Goal: Information Seeking & Learning: Learn about a topic

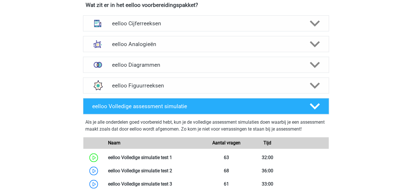
scroll to position [230, 0]
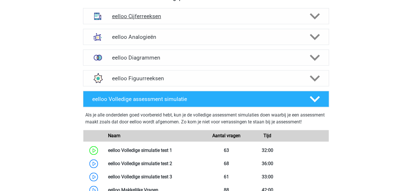
click at [213, 19] on div "eelloo Cijferreeksen" at bounding box center [206, 16] width 246 height 16
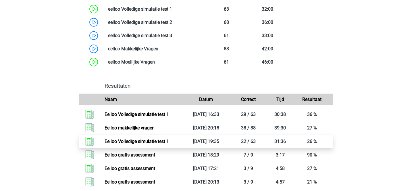
scroll to position [747, 0]
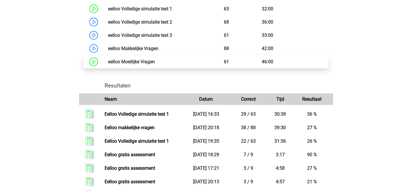
click at [155, 64] on link at bounding box center [155, 61] width 0 height 5
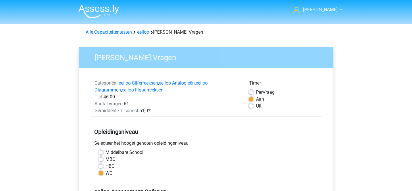
drag, startPoint x: 197, startPoint y: 80, endPoint x: 196, endPoint y: 94, distance: 13.5
click at [197, 80] on div "Categoriën: eelloo Cijferreeksen , eelloo Analogieën , eelloo Diagrammen , eell…" at bounding box center [167, 87] width 154 height 14
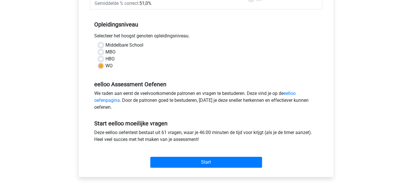
scroll to position [107, 0]
click at [105, 52] on label "MBO" at bounding box center [110, 52] width 10 height 7
click at [103, 52] on input "MBO" at bounding box center [100, 52] width 5 height 6
radio input "true"
click at [105, 65] on label "WO" at bounding box center [108, 66] width 7 height 7
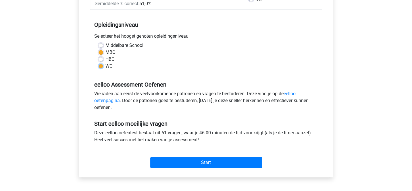
click at [101, 65] on input "WO" at bounding box center [100, 66] width 5 height 6
radio input "true"
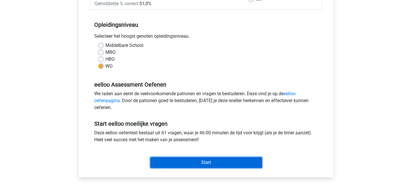
click at [210, 161] on input "Start" at bounding box center [206, 162] width 112 height 11
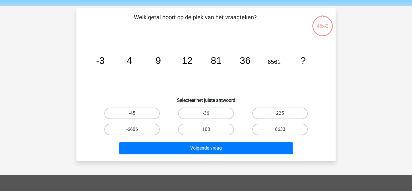
scroll to position [20, 0]
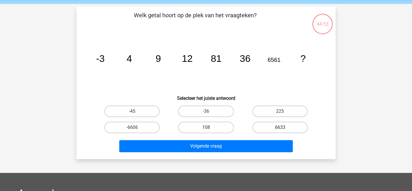
click at [264, 125] on label "6633" at bounding box center [279, 126] width 55 height 11
click at [280, 127] on input "6633" at bounding box center [282, 129] width 4 height 4
radio input "true"
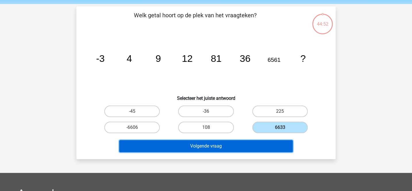
click at [243, 146] on button "Volgende vraag" at bounding box center [206, 146] width 174 height 12
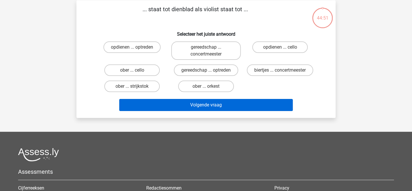
scroll to position [26, 0]
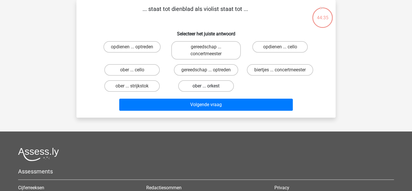
click at [226, 84] on label "ober ... orkest" at bounding box center [205, 85] width 55 height 11
click at [210, 86] on input "ober ... orkest" at bounding box center [208, 88] width 4 height 4
radio input "true"
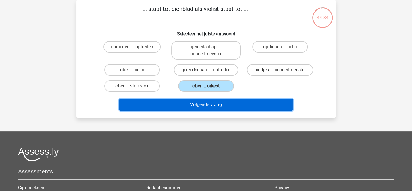
click at [233, 103] on button "Volgende vraag" at bounding box center [206, 104] width 174 height 12
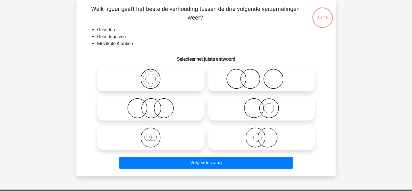
click at [235, 80] on icon at bounding box center [261, 79] width 102 height 20
click at [261, 76] on input "radio" at bounding box center [263, 74] width 4 height 4
radio input "true"
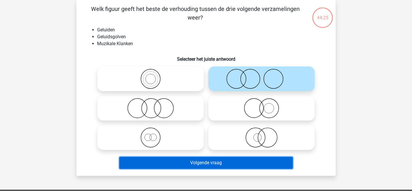
click at [215, 158] on button "Volgende vraag" at bounding box center [206, 162] width 174 height 12
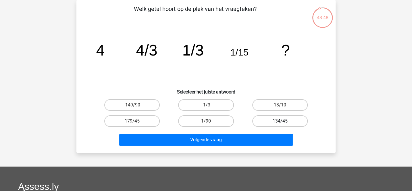
click at [262, 120] on label "134/45" at bounding box center [279, 120] width 55 height 11
click at [280, 121] on input "134/45" at bounding box center [282, 123] width 4 height 4
radio input "true"
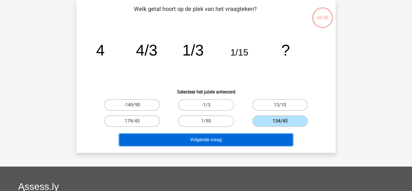
click at [241, 137] on button "Volgende vraag" at bounding box center [206, 140] width 174 height 12
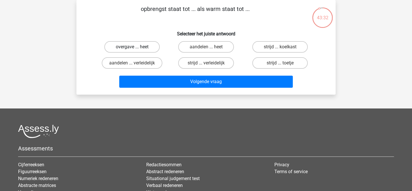
click at [153, 47] on label "overgave ... heet" at bounding box center [131, 46] width 55 height 11
click at [136, 47] on input "overgave ... heet" at bounding box center [134, 49] width 4 height 4
radio input "true"
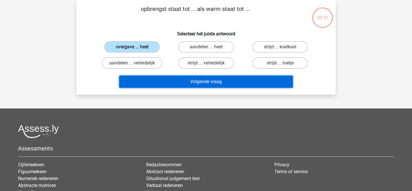
click at [184, 81] on button "Volgende vraag" at bounding box center [206, 82] width 174 height 12
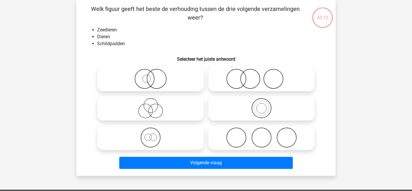
click at [182, 134] on icon at bounding box center [151, 137] width 102 height 20
click at [154, 134] on input "radio" at bounding box center [152, 133] width 4 height 4
radio input "true"
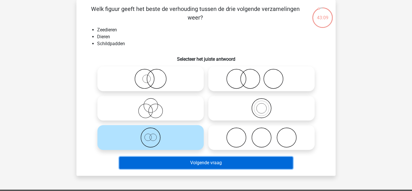
click at [206, 163] on button "Volgende vraag" at bounding box center [206, 162] width 174 height 12
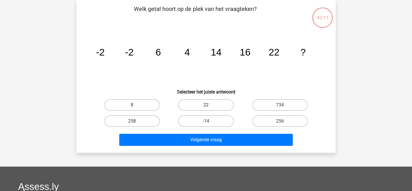
click at [221, 107] on label "22" at bounding box center [205, 104] width 55 height 11
click at [210, 107] on input "22" at bounding box center [208, 107] width 4 height 4
radio input "true"
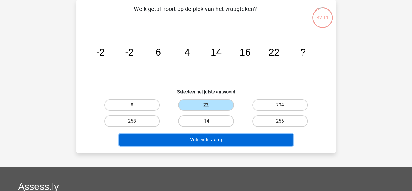
click at [224, 134] on button "Volgende vraag" at bounding box center [206, 140] width 174 height 12
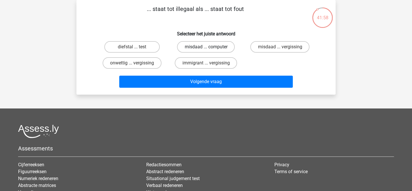
click at [196, 46] on label "misdaad ... computer" at bounding box center [206, 46] width 58 height 11
click at [206, 47] on input "misdaad ... computer" at bounding box center [208, 49] width 4 height 4
radio input "true"
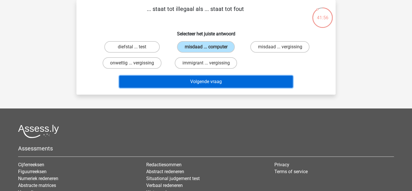
click at [199, 84] on button "Volgende vraag" at bounding box center [206, 82] width 174 height 12
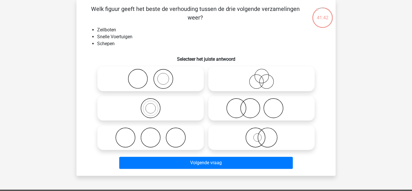
click at [238, 131] on icon at bounding box center [261, 137] width 102 height 20
click at [261, 131] on input "radio" at bounding box center [263, 133] width 4 height 4
radio input "true"
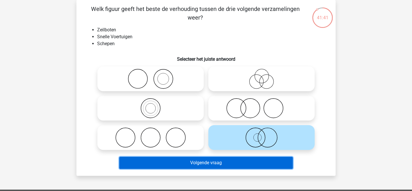
click at [223, 165] on button "Volgende vraag" at bounding box center [206, 162] width 174 height 12
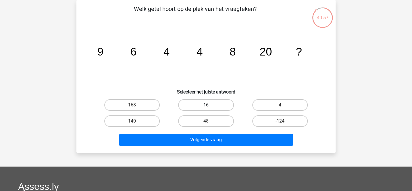
click at [227, 107] on label "16" at bounding box center [205, 104] width 55 height 11
click at [210, 107] on input "16" at bounding box center [208, 107] width 4 height 4
radio input "true"
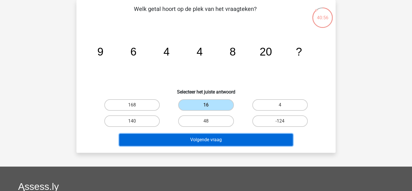
click at [232, 142] on button "Volgende vraag" at bounding box center [206, 140] width 174 height 12
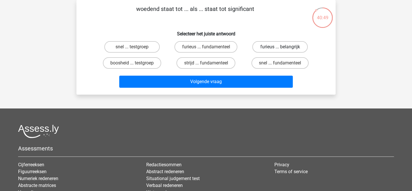
click at [264, 47] on label "furieus ... belangrijk" at bounding box center [279, 46] width 55 height 11
click at [280, 47] on input "furieus ... belangrijk" at bounding box center [282, 49] width 4 height 4
radio input "true"
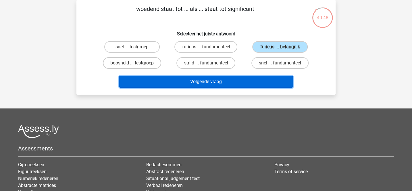
click at [240, 80] on button "Volgende vraag" at bounding box center [206, 82] width 174 height 12
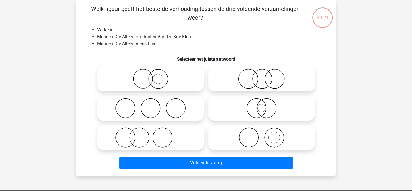
click at [228, 105] on icon at bounding box center [261, 108] width 102 height 20
click at [261, 105] on input "radio" at bounding box center [263, 103] width 4 height 4
radio input "true"
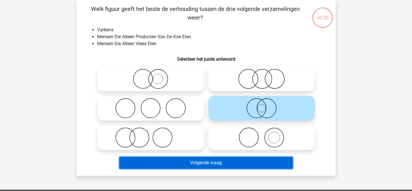
click at [212, 158] on button "Volgende vraag" at bounding box center [206, 162] width 174 height 12
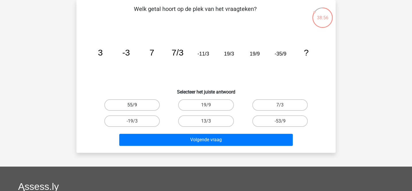
click at [153, 106] on label "55/9" at bounding box center [131, 104] width 55 height 11
click at [136, 106] on input "55/9" at bounding box center [134, 107] width 4 height 4
radio input "true"
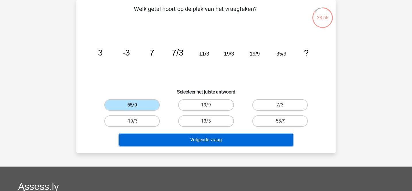
click at [191, 140] on button "Volgende vraag" at bounding box center [206, 140] width 174 height 12
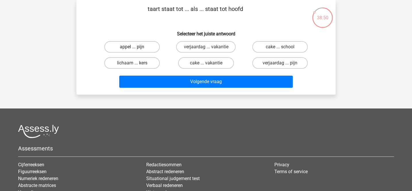
click at [154, 46] on label "appel ... pijn" at bounding box center [131, 46] width 55 height 11
click at [136, 47] on input "appel ... pijn" at bounding box center [134, 49] width 4 height 4
radio input "true"
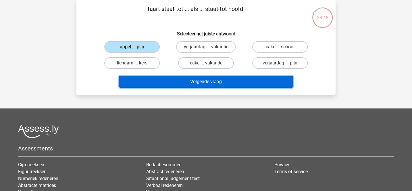
click at [179, 78] on button "Volgende vraag" at bounding box center [206, 82] width 174 height 12
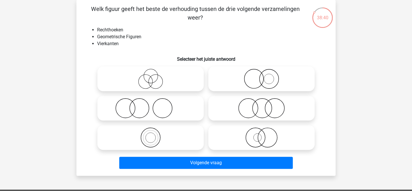
click at [237, 107] on icon at bounding box center [261, 108] width 102 height 20
click at [261, 105] on input "radio" at bounding box center [263, 103] width 4 height 4
radio input "true"
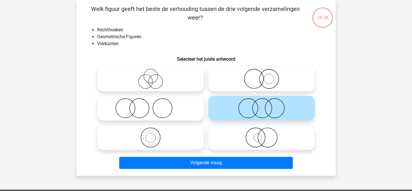
click at [176, 137] on icon at bounding box center [151, 137] width 102 height 20
click at [154, 134] on input "radio" at bounding box center [152, 133] width 4 height 4
radio input "true"
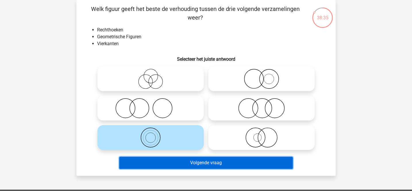
click at [191, 167] on button "Volgende vraag" at bounding box center [206, 162] width 174 height 12
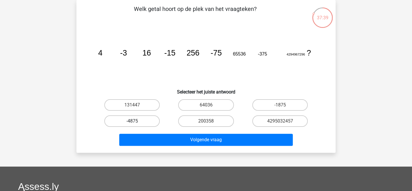
click at [149, 123] on label "-4875" at bounding box center [131, 120] width 55 height 11
click at [136, 123] on input "-4875" at bounding box center [134, 123] width 4 height 4
radio input "true"
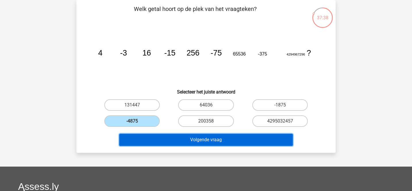
click at [163, 135] on button "Volgende vraag" at bounding box center [206, 140] width 174 height 12
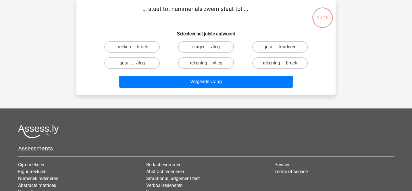
click at [255, 63] on label "rekening ... broek" at bounding box center [279, 62] width 55 height 11
click at [280, 63] on input "rekening ... broek" at bounding box center [282, 65] width 4 height 4
radio input "true"
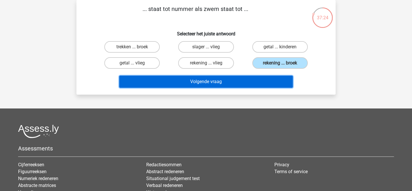
click at [240, 80] on button "Volgende vraag" at bounding box center [206, 82] width 174 height 12
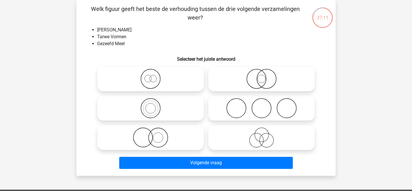
click at [237, 80] on icon at bounding box center [261, 79] width 102 height 20
click at [261, 76] on input "radio" at bounding box center [263, 74] width 4 height 4
radio input "true"
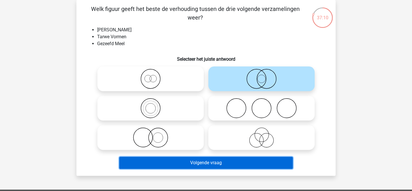
click at [214, 163] on button "Volgende vraag" at bounding box center [206, 162] width 174 height 12
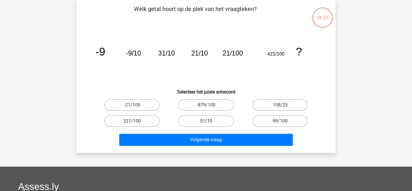
click at [196, 121] on label "51/10" at bounding box center [205, 120] width 55 height 11
click at [206, 121] on input "51/10" at bounding box center [208, 123] width 4 height 4
radio input "true"
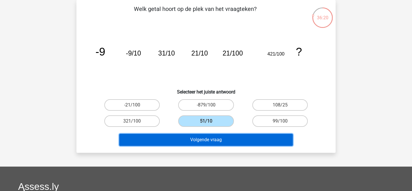
click at [202, 138] on button "Volgende vraag" at bounding box center [206, 140] width 174 height 12
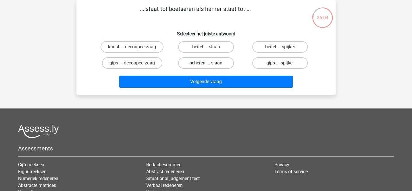
click at [219, 60] on label "scheren ... slaan" at bounding box center [205, 62] width 55 height 11
click at [210, 63] on input "scheren ... slaan" at bounding box center [208, 65] width 4 height 4
radio input "true"
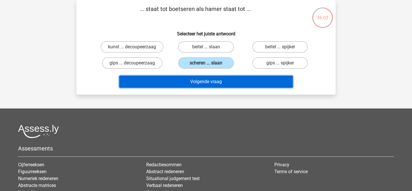
click at [220, 80] on button "Volgende vraag" at bounding box center [206, 82] width 174 height 12
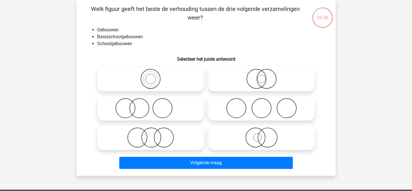
click at [237, 134] on icon at bounding box center [261, 137] width 102 height 20
click at [261, 134] on input "radio" at bounding box center [263, 133] width 4 height 4
radio input "true"
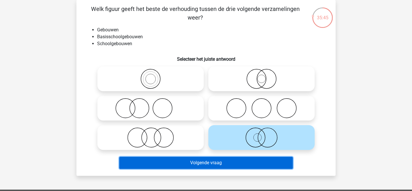
click at [235, 160] on button "Volgende vraag" at bounding box center [206, 162] width 174 height 12
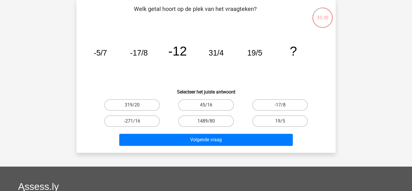
click at [208, 107] on input "45/16" at bounding box center [208, 107] width 4 height 4
radio input "true"
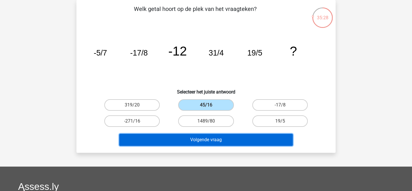
click at [207, 136] on button "Volgende vraag" at bounding box center [206, 140] width 174 height 12
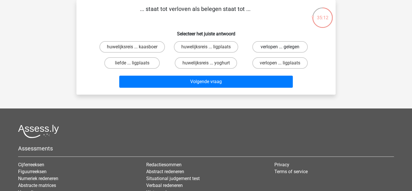
click at [269, 47] on label "verlopen ... gelegen" at bounding box center [279, 46] width 55 height 11
click at [280, 47] on input "verlopen ... gelegen" at bounding box center [282, 49] width 4 height 4
radio input "true"
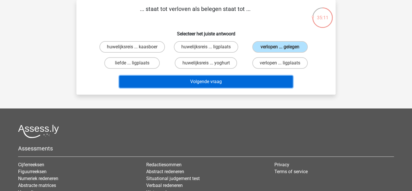
click at [247, 80] on button "Volgende vraag" at bounding box center [206, 82] width 174 height 12
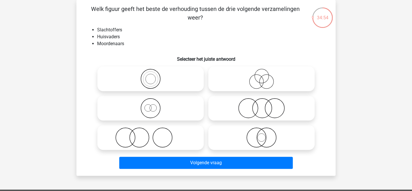
click at [192, 136] on icon at bounding box center [151, 137] width 102 height 20
click at [154, 134] on input "radio" at bounding box center [152, 133] width 4 height 4
radio input "true"
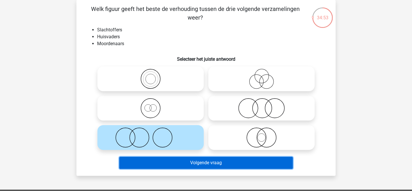
click at [197, 162] on button "Volgende vraag" at bounding box center [206, 162] width 174 height 12
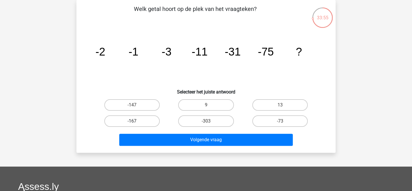
click at [154, 122] on label "-167" at bounding box center [131, 120] width 55 height 11
click at [136, 122] on input "-167" at bounding box center [134, 123] width 4 height 4
radio input "true"
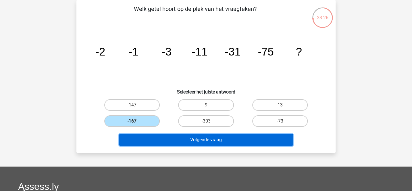
click at [182, 141] on button "Volgende vraag" at bounding box center [206, 140] width 174 height 12
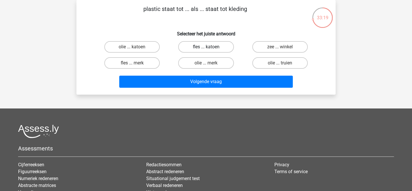
click at [192, 44] on label "fles ... katoen" at bounding box center [205, 46] width 55 height 11
click at [206, 47] on input "fles ... katoen" at bounding box center [208, 49] width 4 height 4
radio input "true"
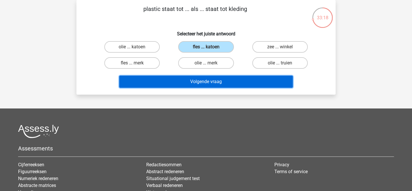
click at [188, 79] on button "Volgende vraag" at bounding box center [206, 82] width 174 height 12
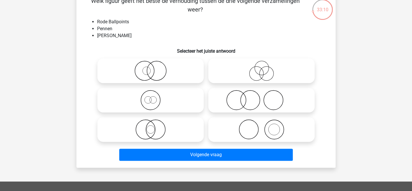
scroll to position [36, 0]
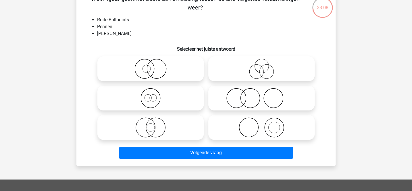
click at [229, 102] on icon at bounding box center [261, 98] width 102 height 20
click at [261, 95] on input "radio" at bounding box center [263, 93] width 4 height 4
radio input "true"
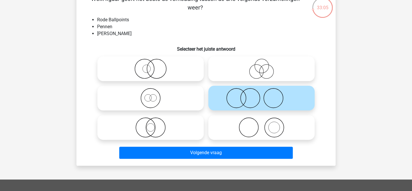
click at [238, 129] on icon at bounding box center [261, 127] width 102 height 20
click at [261, 124] on input "radio" at bounding box center [263, 123] width 4 height 4
radio input "true"
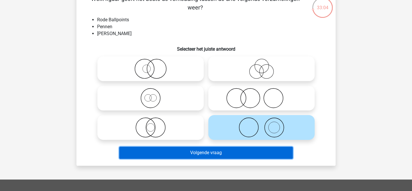
click at [227, 152] on button "Volgende vraag" at bounding box center [206, 152] width 174 height 12
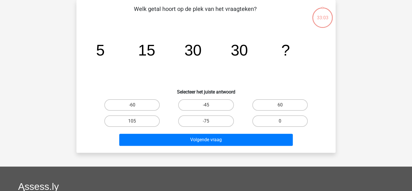
scroll to position [26, 0]
click at [263, 102] on label "60" at bounding box center [279, 104] width 55 height 11
click at [280, 105] on input "60" at bounding box center [282, 107] width 4 height 4
radio input "true"
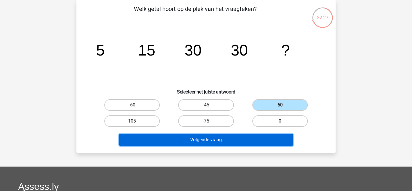
click at [228, 139] on button "Volgende vraag" at bounding box center [206, 140] width 174 height 12
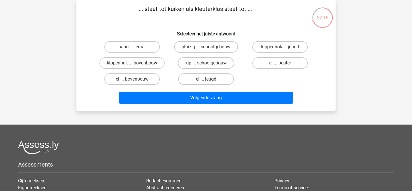
click at [195, 79] on label "ei ... jeugd" at bounding box center [205, 78] width 55 height 11
click at [206, 79] on input "ei ... jeugd" at bounding box center [208, 81] width 4 height 4
radio input "true"
click at [269, 64] on label "ei ... peuter" at bounding box center [279, 62] width 55 height 11
click at [280, 64] on input "ei ... peuter" at bounding box center [282, 65] width 4 height 4
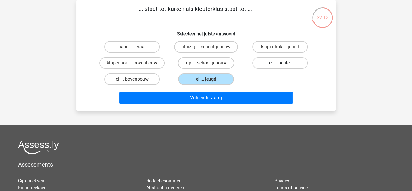
radio input "true"
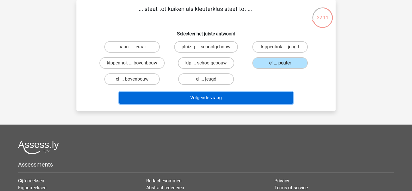
click at [214, 98] on button "Volgende vraag" at bounding box center [206, 98] width 174 height 12
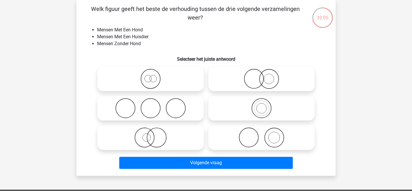
scroll to position [42, 0]
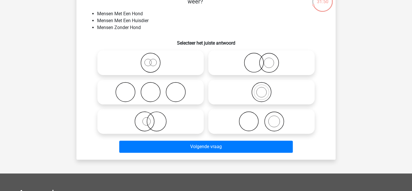
click at [259, 62] on icon at bounding box center [261, 63] width 102 height 20
click at [261, 60] on input "radio" at bounding box center [263, 58] width 4 height 4
radio input "true"
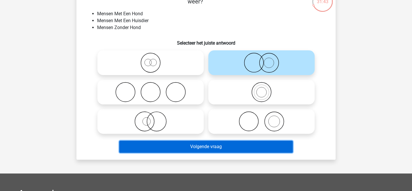
click at [209, 147] on button "Volgende vraag" at bounding box center [206, 146] width 174 height 12
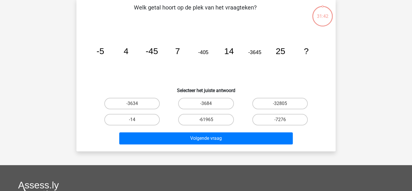
scroll to position [26, 0]
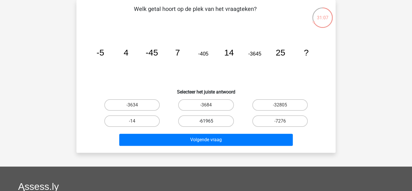
click at [204, 120] on label "-61965" at bounding box center [205, 120] width 55 height 11
click at [206, 121] on input "-61965" at bounding box center [208, 123] width 4 height 4
radio input "true"
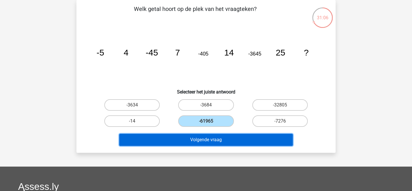
click at [203, 141] on button "Volgende vraag" at bounding box center [206, 140] width 174 height 12
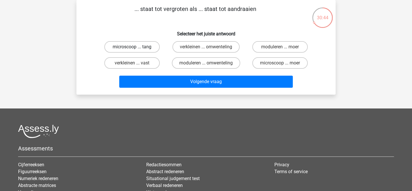
click at [153, 48] on label "microscoop ... tang" at bounding box center [131, 46] width 55 height 11
click at [136, 48] on input "microscoop ... tang" at bounding box center [134, 49] width 4 height 4
radio input "true"
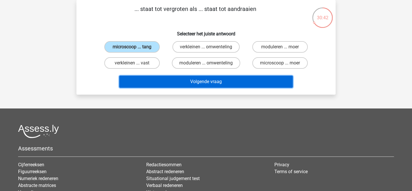
click at [169, 81] on button "Volgende vraag" at bounding box center [206, 82] width 174 height 12
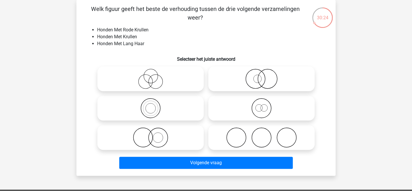
click at [177, 80] on icon at bounding box center [151, 79] width 102 height 20
click at [154, 76] on input "radio" at bounding box center [152, 74] width 4 height 4
radio input "true"
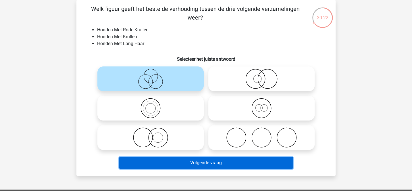
click at [204, 163] on button "Volgende vraag" at bounding box center [206, 162] width 174 height 12
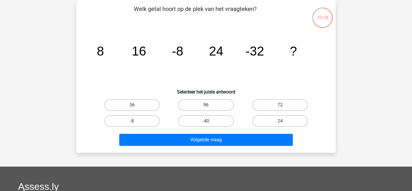
click at [223, 104] on label "96" at bounding box center [205, 104] width 55 height 11
click at [210, 105] on input "96" at bounding box center [208, 107] width 4 height 4
radio input "true"
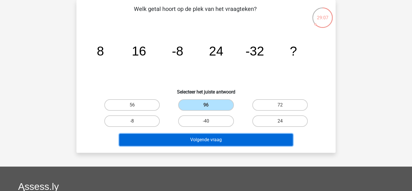
click at [225, 137] on button "Volgende vraag" at bounding box center [206, 140] width 174 height 12
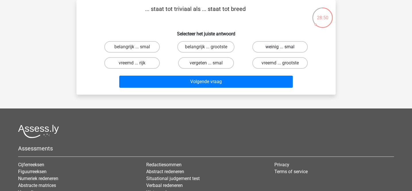
click at [269, 47] on label "weinig ... smal" at bounding box center [279, 46] width 55 height 11
click at [280, 47] on input "weinig ... smal" at bounding box center [282, 49] width 4 height 4
radio input "true"
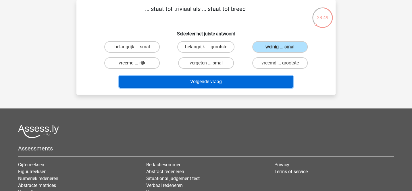
click at [252, 81] on button "Volgende vraag" at bounding box center [206, 82] width 174 height 12
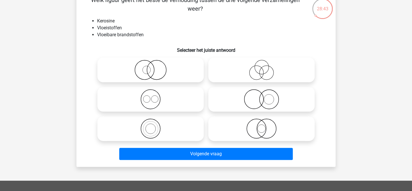
scroll to position [40, 0]
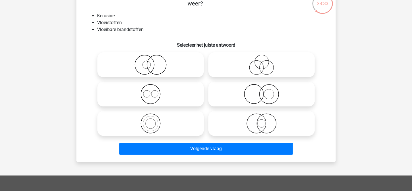
click at [187, 118] on icon at bounding box center [151, 123] width 102 height 20
click at [154, 118] on input "radio" at bounding box center [152, 119] width 4 height 4
radio input "true"
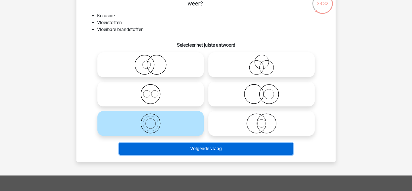
click at [191, 150] on button "Volgende vraag" at bounding box center [206, 148] width 174 height 12
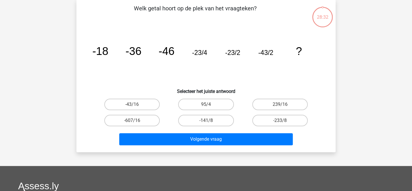
scroll to position [26, 0]
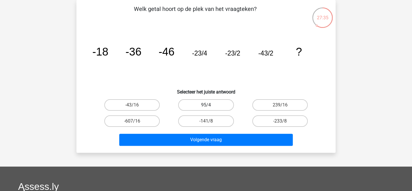
click at [192, 107] on label "95/4" at bounding box center [205, 104] width 55 height 11
click at [206, 107] on input "95/4" at bounding box center [208, 107] width 4 height 4
radio input "true"
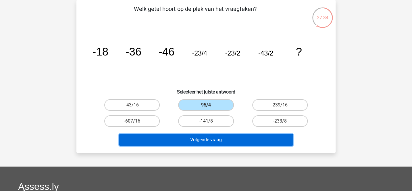
click at [188, 137] on button "Volgende vraag" at bounding box center [206, 140] width 174 height 12
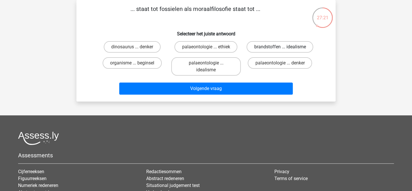
click at [269, 46] on label "brandstoffen ... idealisme" at bounding box center [279, 46] width 67 height 11
click at [280, 47] on input "brandstoffen ... idealisme" at bounding box center [282, 49] width 4 height 4
radio input "true"
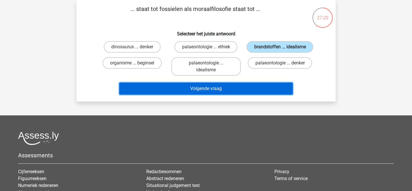
click at [235, 92] on button "Volgende vraag" at bounding box center [206, 88] width 174 height 12
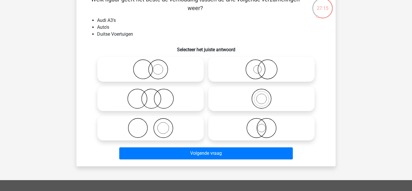
scroll to position [38, 0]
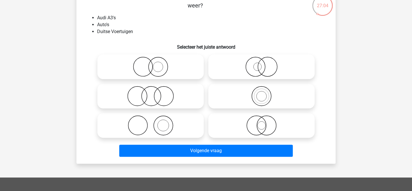
click at [257, 67] on icon at bounding box center [261, 67] width 102 height 20
click at [261, 64] on input "radio" at bounding box center [263, 62] width 4 height 4
radio input "true"
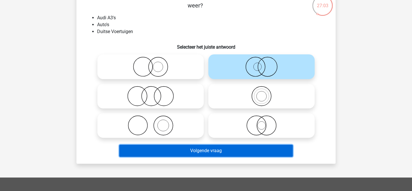
click at [219, 148] on button "Volgende vraag" at bounding box center [206, 150] width 174 height 12
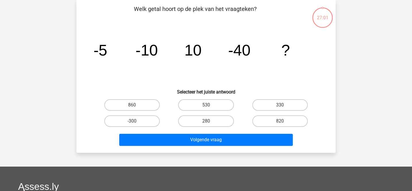
scroll to position [26, 0]
click at [213, 122] on label "280" at bounding box center [205, 120] width 55 height 11
click at [210, 122] on input "280" at bounding box center [208, 123] width 4 height 4
radio input "true"
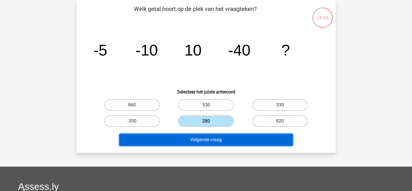
click at [213, 135] on button "Volgende vraag" at bounding box center [206, 140] width 174 height 12
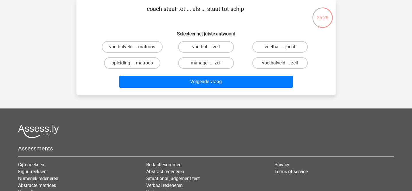
click at [199, 46] on label "voetbal ... zeil" at bounding box center [205, 46] width 55 height 11
click at [206, 47] on input "voetbal ... zeil" at bounding box center [208, 49] width 4 height 4
radio input "true"
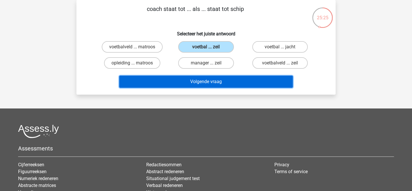
click at [202, 82] on button "Volgende vraag" at bounding box center [206, 82] width 174 height 12
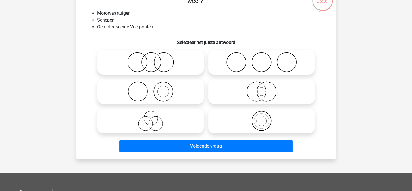
scroll to position [45, 0]
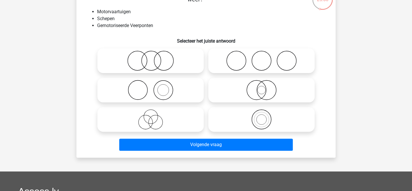
click at [186, 84] on icon at bounding box center [151, 90] width 102 height 20
click at [154, 84] on input "radio" at bounding box center [152, 85] width 4 height 4
radio input "true"
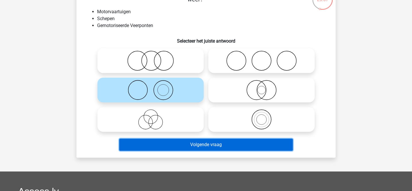
click at [180, 144] on button "Volgende vraag" at bounding box center [206, 144] width 174 height 12
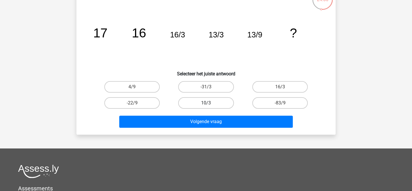
click at [189, 100] on label "10/3" at bounding box center [205, 102] width 55 height 11
click at [206, 103] on input "10/3" at bounding box center [208, 105] width 4 height 4
radio input "true"
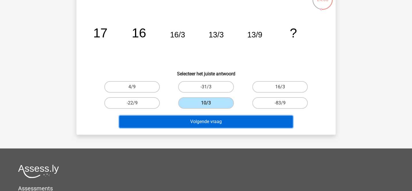
click at [189, 122] on button "Volgende vraag" at bounding box center [206, 121] width 174 height 12
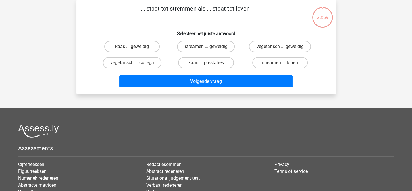
scroll to position [26, 0]
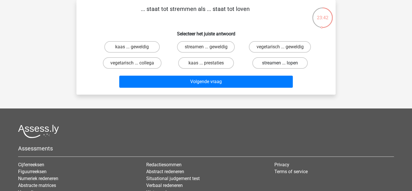
click at [258, 67] on label "streamen ... lopen" at bounding box center [279, 62] width 55 height 11
click at [280, 67] on input "streamen ... lopen" at bounding box center [282, 65] width 4 height 4
radio input "true"
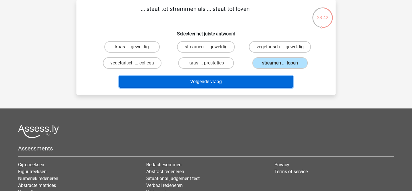
click at [246, 81] on button "Volgende vraag" at bounding box center [206, 82] width 174 height 12
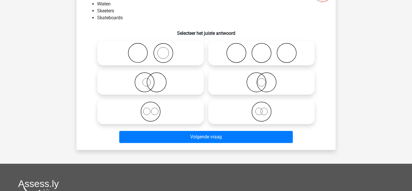
scroll to position [53, 0]
click at [185, 108] on icon at bounding box center [151, 111] width 102 height 20
click at [154, 108] on input "radio" at bounding box center [152, 107] width 4 height 4
radio input "true"
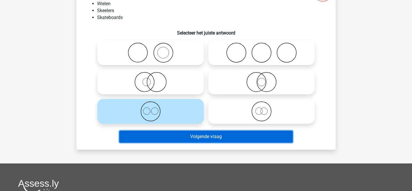
click at [191, 137] on button "Volgende vraag" at bounding box center [206, 136] width 174 height 12
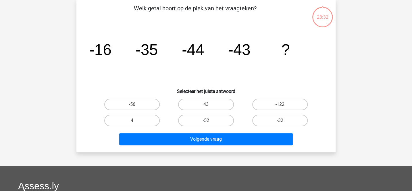
scroll to position [26, 0]
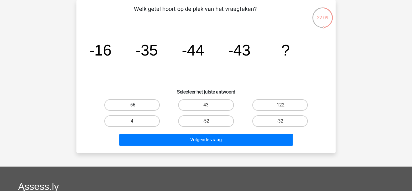
click at [153, 105] on label "-56" at bounding box center [131, 104] width 55 height 11
click at [136, 105] on input "-56" at bounding box center [134, 107] width 4 height 4
radio input "true"
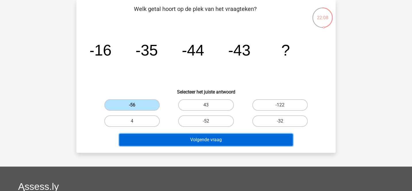
click at [183, 140] on button "Volgende vraag" at bounding box center [206, 140] width 174 height 12
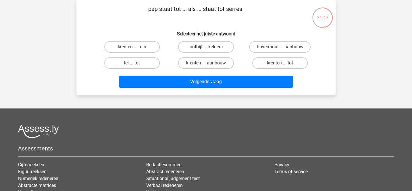
click at [192, 47] on label "ontbijt ... kelders" at bounding box center [205, 46] width 55 height 11
click at [206, 47] on input "ontbijt ... kelders" at bounding box center [208, 49] width 4 height 4
radio input "true"
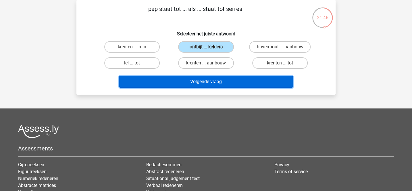
click at [199, 80] on button "Volgende vraag" at bounding box center [206, 82] width 174 height 12
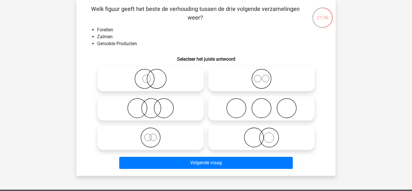
click at [193, 106] on icon at bounding box center [151, 108] width 102 height 20
click at [154, 105] on input "radio" at bounding box center [152, 103] width 4 height 4
radio input "true"
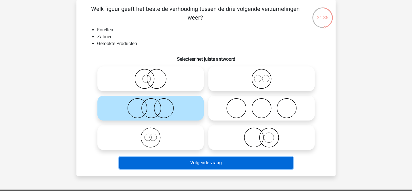
click at [197, 160] on button "Volgende vraag" at bounding box center [206, 162] width 174 height 12
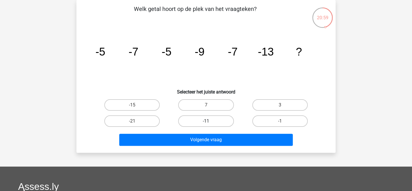
click at [193, 119] on label "-11" at bounding box center [205, 120] width 55 height 11
click at [206, 121] on input "-11" at bounding box center [208, 123] width 4 height 4
radio input "true"
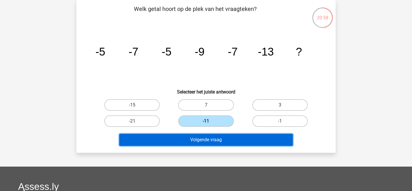
click at [193, 140] on button "Volgende vraag" at bounding box center [206, 140] width 174 height 12
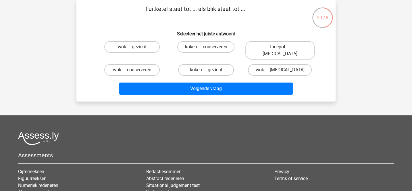
click at [266, 45] on label "theepot ... ogen" at bounding box center [279, 50] width 69 height 18
click at [280, 47] on input "theepot ... ogen" at bounding box center [282, 49] width 4 height 4
radio input "true"
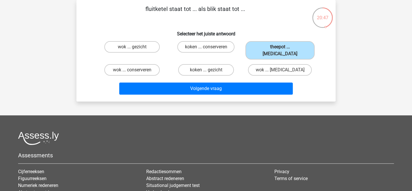
click at [231, 88] on div "Volgende vraag" at bounding box center [206, 89] width 222 height 14
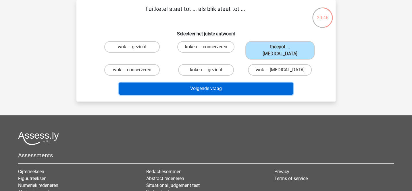
click at [233, 82] on button "Volgende vraag" at bounding box center [206, 88] width 174 height 12
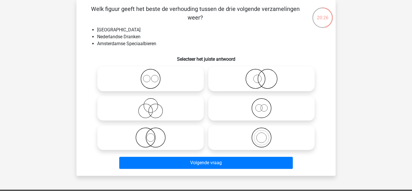
click at [252, 136] on circle at bounding box center [261, 137] width 19 height 19
click at [261, 134] on input "radio" at bounding box center [263, 133] width 4 height 4
radio input "true"
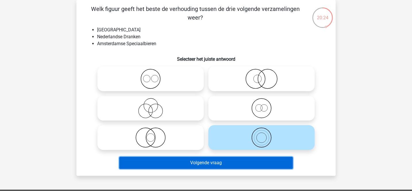
click at [237, 161] on button "Volgende vraag" at bounding box center [206, 162] width 174 height 12
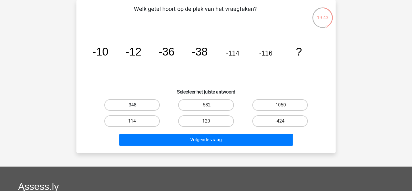
click at [147, 104] on label "-348" at bounding box center [131, 104] width 55 height 11
click at [136, 105] on input "-348" at bounding box center [134, 107] width 4 height 4
radio input "true"
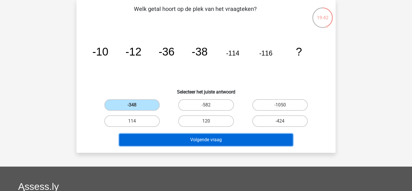
click at [165, 143] on button "Volgende vraag" at bounding box center [206, 140] width 174 height 12
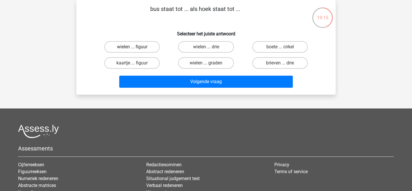
click at [153, 48] on label "wielen ... figuur" at bounding box center [131, 46] width 55 height 11
click at [136, 48] on input "wielen ... figuur" at bounding box center [134, 49] width 4 height 4
radio input "true"
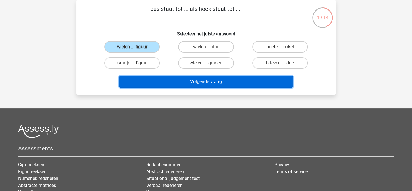
click at [181, 76] on button "Volgende vraag" at bounding box center [206, 82] width 174 height 12
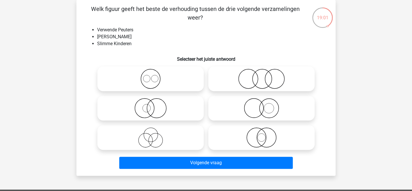
click at [227, 78] on icon at bounding box center [261, 79] width 102 height 20
click at [261, 76] on input "radio" at bounding box center [263, 74] width 4 height 4
radio input "true"
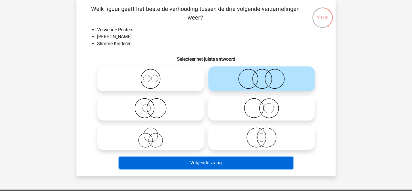
click at [202, 162] on button "Volgende vraag" at bounding box center [206, 162] width 174 height 12
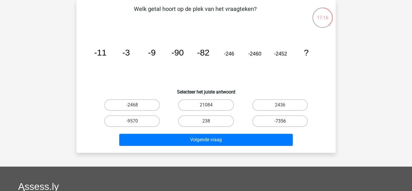
click at [270, 118] on label "-7356" at bounding box center [279, 120] width 55 height 11
click at [280, 121] on input "-7356" at bounding box center [282, 123] width 4 height 4
radio input "true"
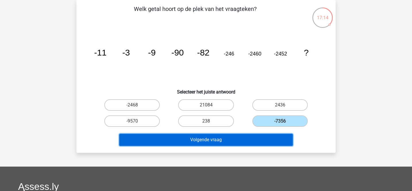
click at [265, 137] on button "Volgende vraag" at bounding box center [206, 140] width 174 height 12
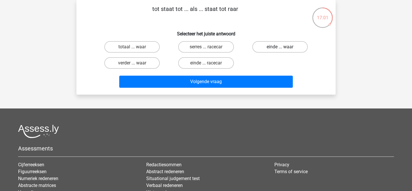
click at [268, 45] on label "einde ... waar" at bounding box center [279, 46] width 55 height 11
click at [280, 47] on input "einde ... waar" at bounding box center [282, 49] width 4 height 4
radio input "true"
click at [241, 88] on div "Volgende vraag" at bounding box center [206, 83] width 222 height 14
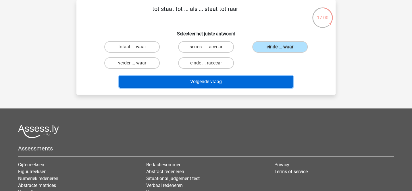
click at [245, 80] on button "Volgende vraag" at bounding box center [206, 82] width 174 height 12
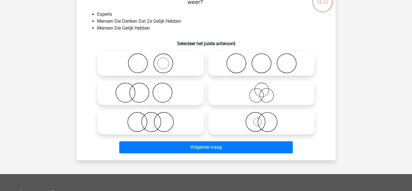
scroll to position [42, 0]
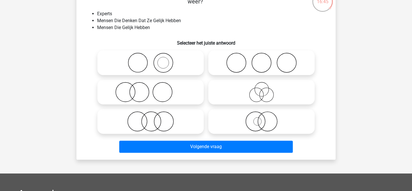
click at [182, 121] on icon at bounding box center [151, 121] width 102 height 20
click at [154, 118] on input "radio" at bounding box center [152, 117] width 4 height 4
radio input "true"
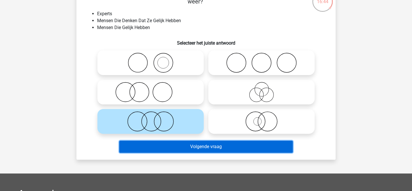
click at [188, 146] on button "Volgende vraag" at bounding box center [206, 146] width 174 height 12
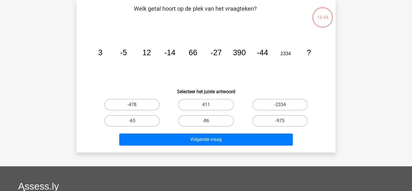
scroll to position [26, 0]
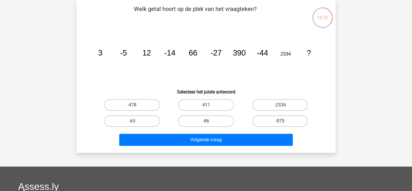
click at [262, 120] on label "-975" at bounding box center [279, 120] width 55 height 11
click at [280, 121] on input "-975" at bounding box center [282, 123] width 4 height 4
radio input "true"
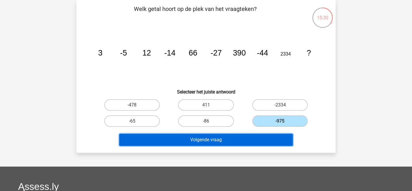
click at [243, 139] on button "Volgende vraag" at bounding box center [206, 140] width 174 height 12
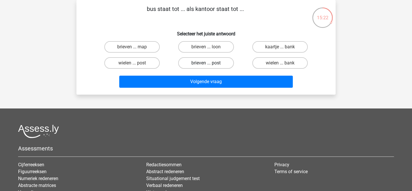
click at [188, 61] on label "brieven ... post" at bounding box center [205, 62] width 55 height 11
click at [206, 63] on input "brieven ... post" at bounding box center [208, 65] width 4 height 4
radio input "true"
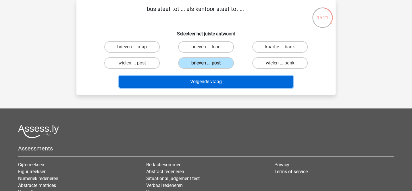
click at [188, 77] on button "Volgende vraag" at bounding box center [206, 82] width 174 height 12
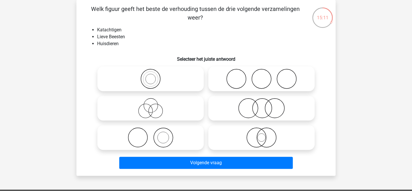
click at [181, 139] on icon at bounding box center [151, 137] width 102 height 20
click at [154, 134] on input "radio" at bounding box center [152, 133] width 4 height 4
radio input "true"
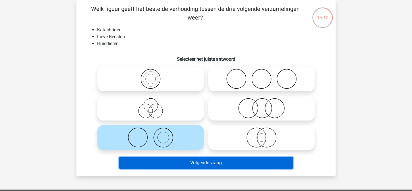
click at [183, 161] on button "Volgende vraag" at bounding box center [206, 162] width 174 height 12
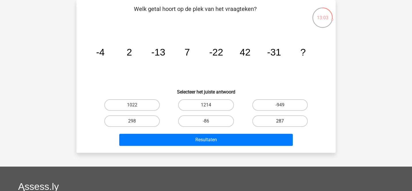
click at [258, 121] on label "287" at bounding box center [279, 120] width 55 height 11
click at [280, 121] on input "287" at bounding box center [282, 123] width 4 height 4
radio input "true"
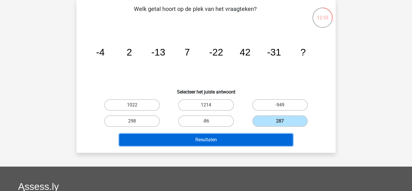
click at [182, 138] on button "Resultaten" at bounding box center [206, 140] width 174 height 12
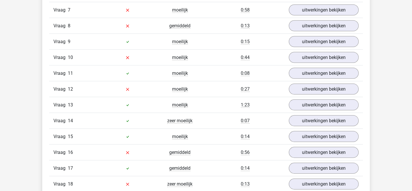
scroll to position [613, 0]
